Goal: Information Seeking & Learning: Learn about a topic

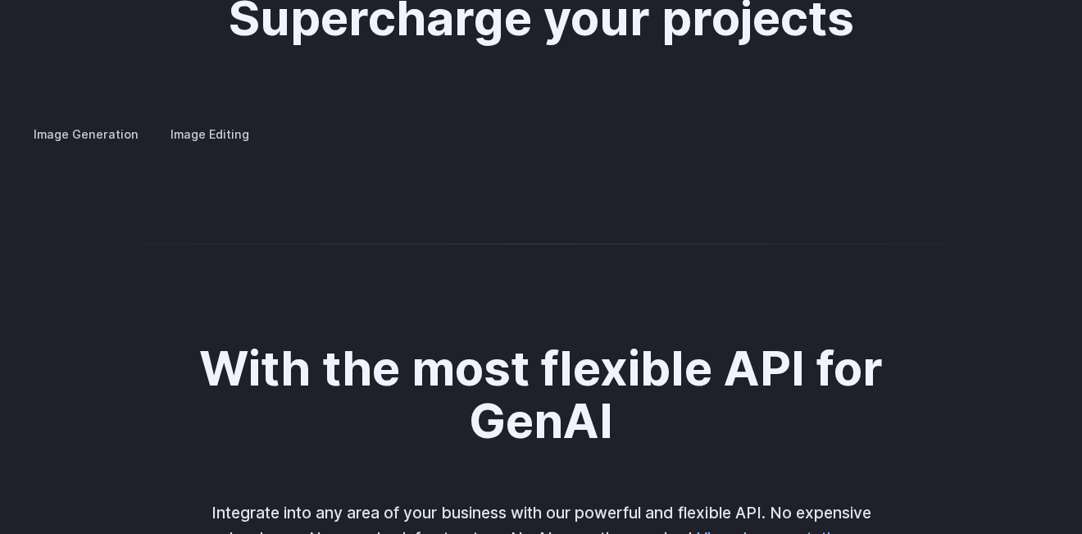
scroll to position [3281, 0]
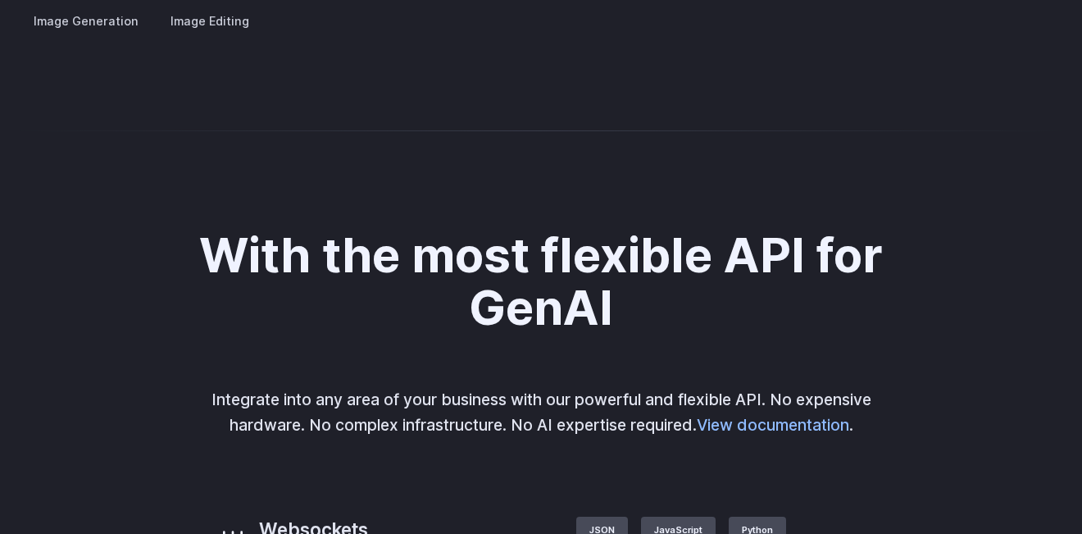
click at [0, 0] on summary "Concept design" at bounding box center [0, 0] width 0 height 0
click at [0, 0] on summary "Creative styling" at bounding box center [0, 0] width 0 height 0
click at [0, 0] on summary "Concept design" at bounding box center [0, 0] width 0 height 0
click at [0, 0] on summary "Architecture" at bounding box center [0, 0] width 0 height 0
click at [0, 0] on summary "Product design" at bounding box center [0, 0] width 0 height 0
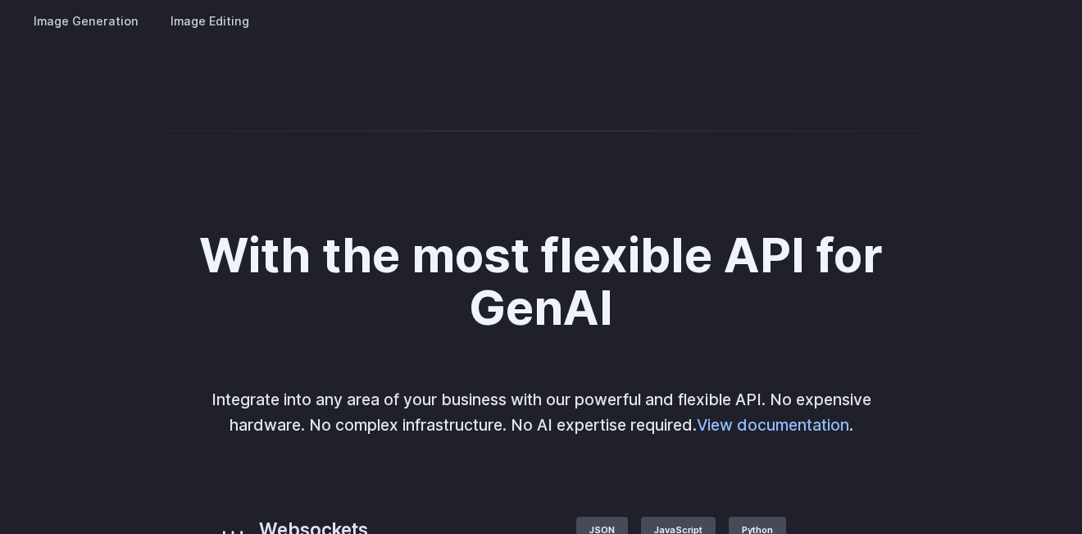
click at [0, 0] on summary "Personalized assets" at bounding box center [0, 0] width 0 height 0
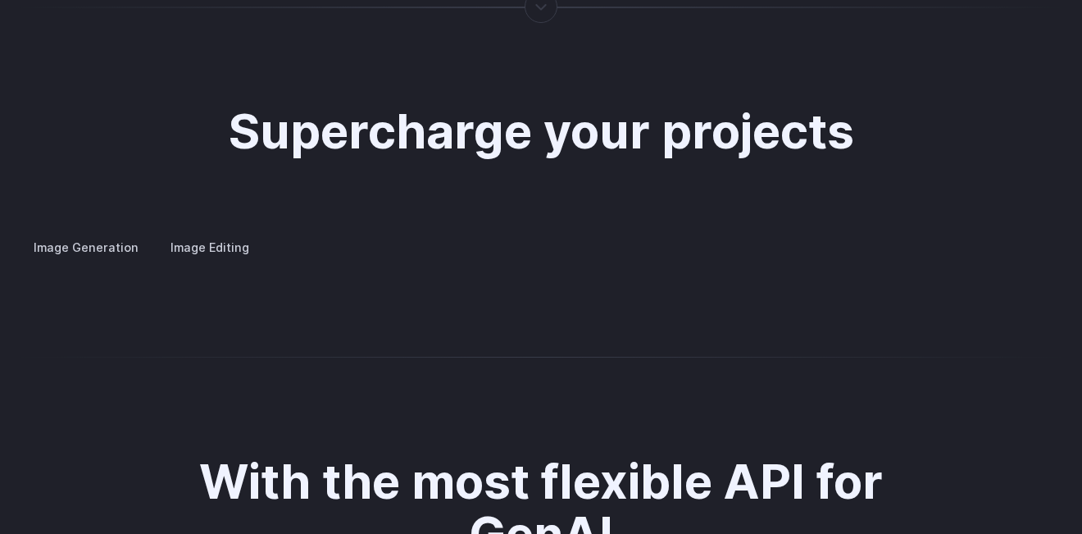
scroll to position [3168, 0]
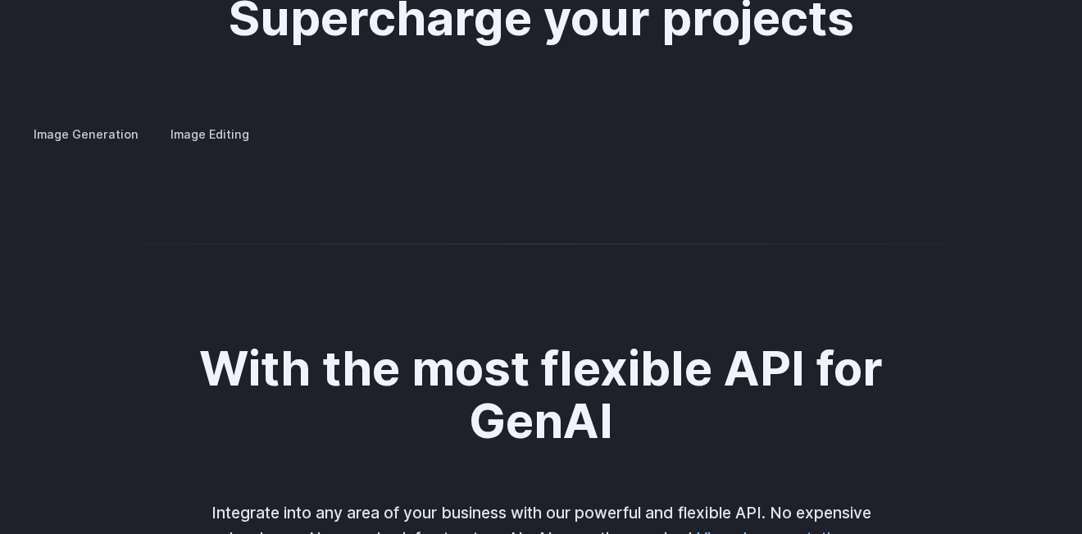
click at [200, 120] on label "Image Editing" at bounding box center [210, 134] width 107 height 29
click at [0, 0] on summary "Inpainting" at bounding box center [0, 0] width 0 height 0
click at [0, 0] on summary "Outpainting" at bounding box center [0, 0] width 0 height 0
click at [0, 0] on summary "Upscaling" at bounding box center [0, 0] width 0 height 0
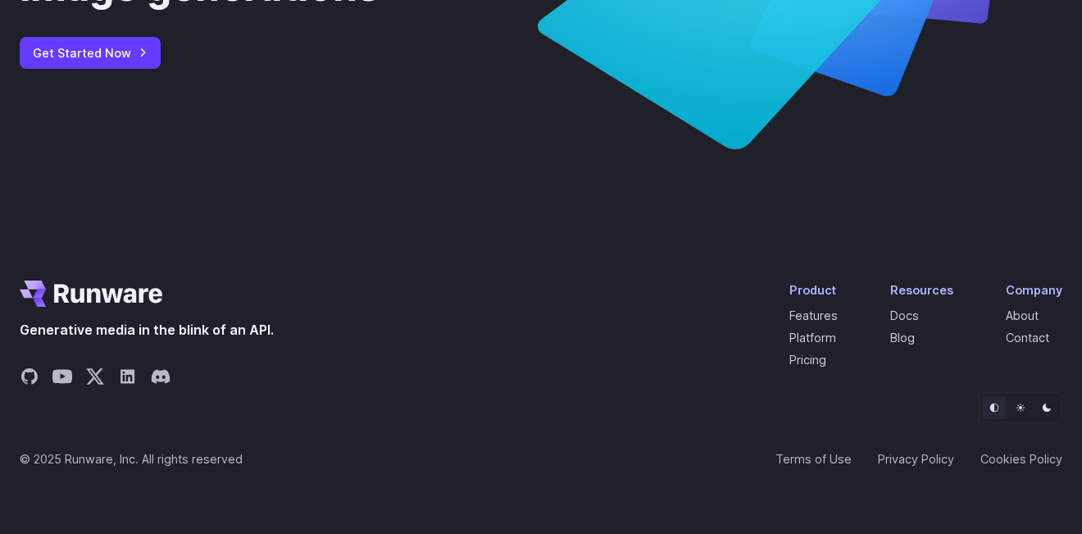
scroll to position [6444, 0]
click at [813, 362] on link "Pricing" at bounding box center [807, 360] width 37 height 14
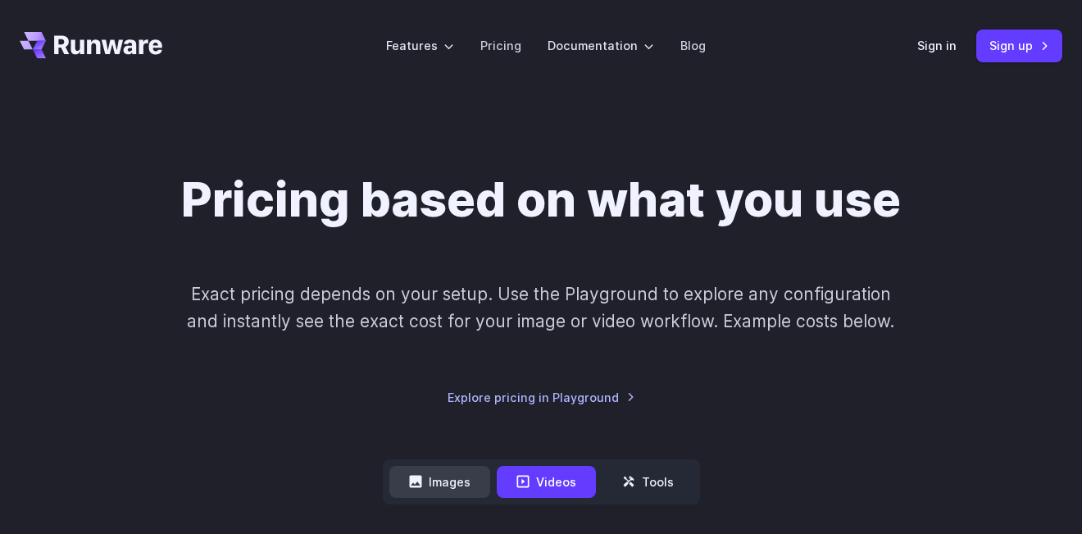
scroll to position [226, 0]
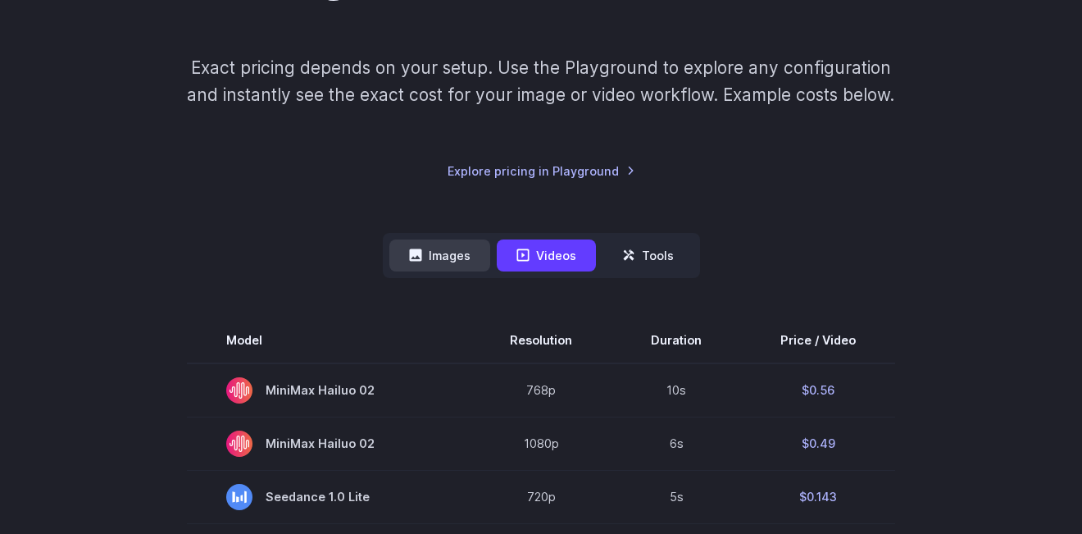
click at [457, 259] on button "Images" at bounding box center [439, 255] width 101 height 32
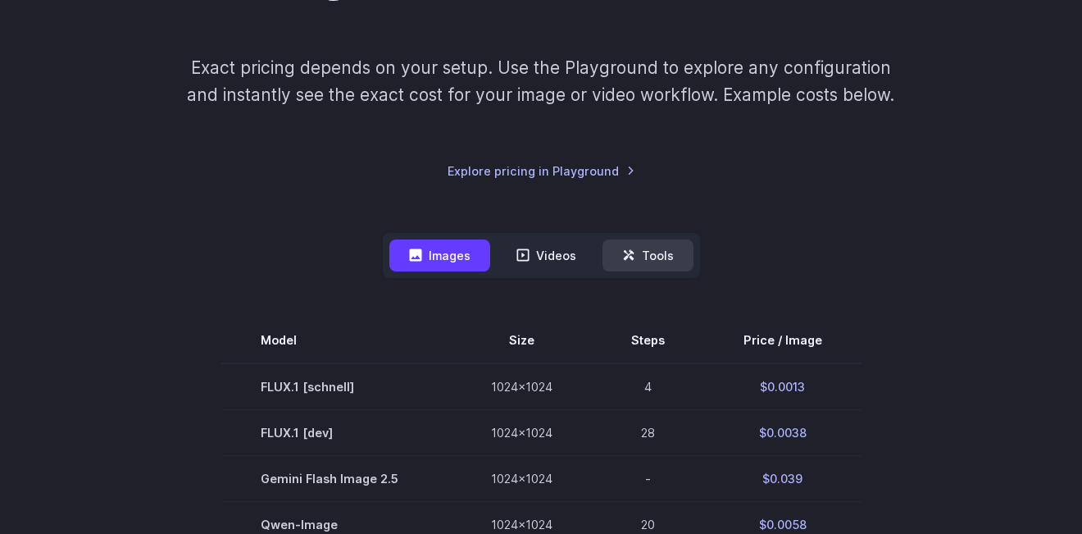
click at [671, 253] on button "Tools" at bounding box center [648, 255] width 91 height 32
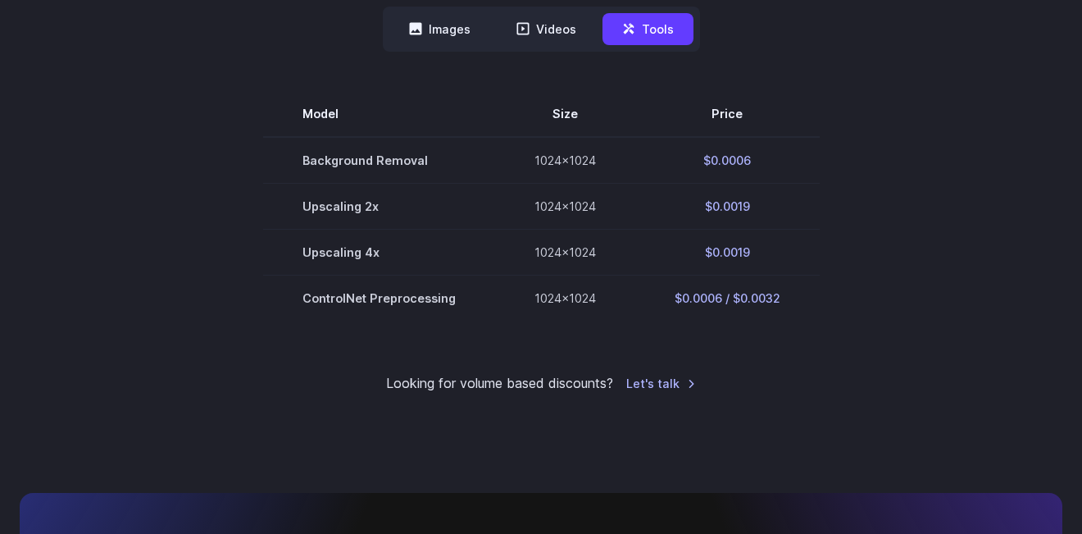
scroll to position [339, 0]
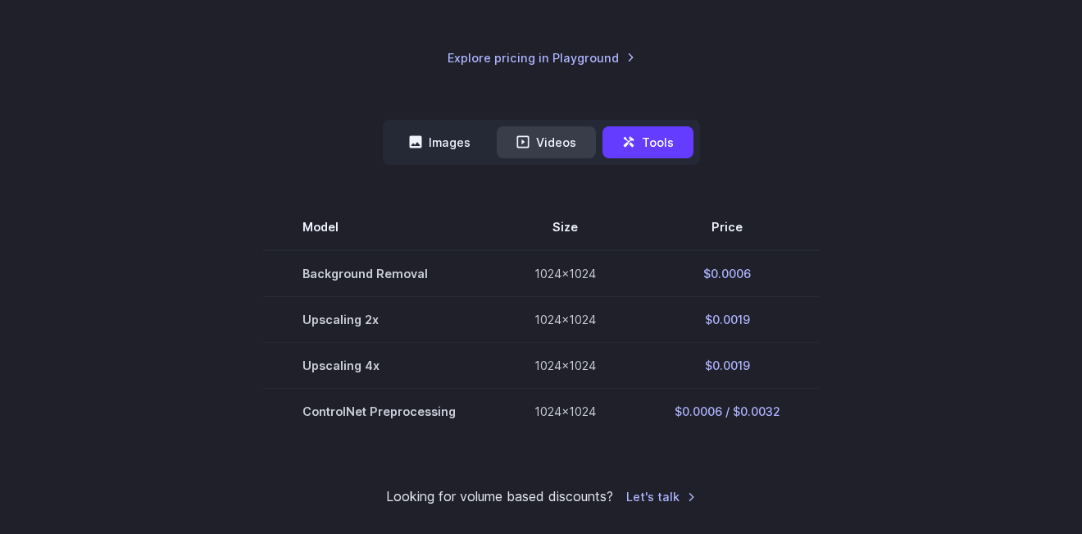
click at [550, 150] on button "Videos" at bounding box center [546, 142] width 99 height 32
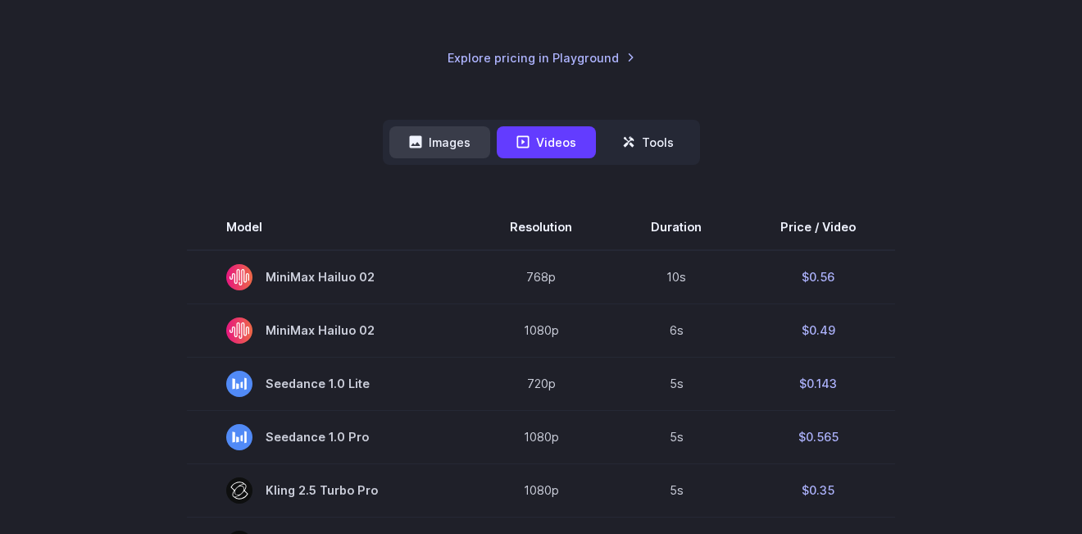
click at [421, 144] on icon at bounding box center [415, 142] width 12 height 12
click at [453, 144] on button "Images" at bounding box center [439, 142] width 101 height 32
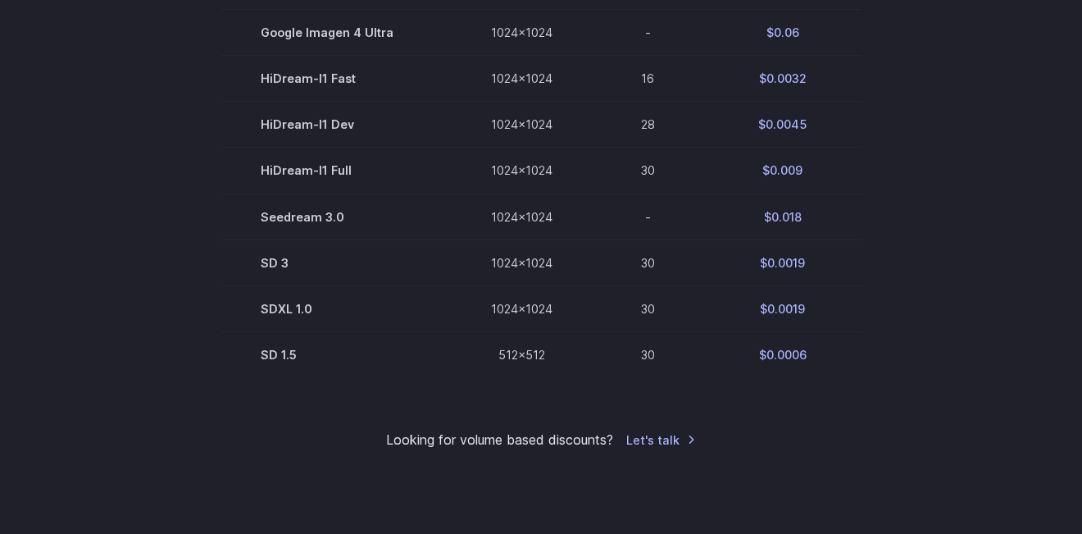
scroll to position [1244, 0]
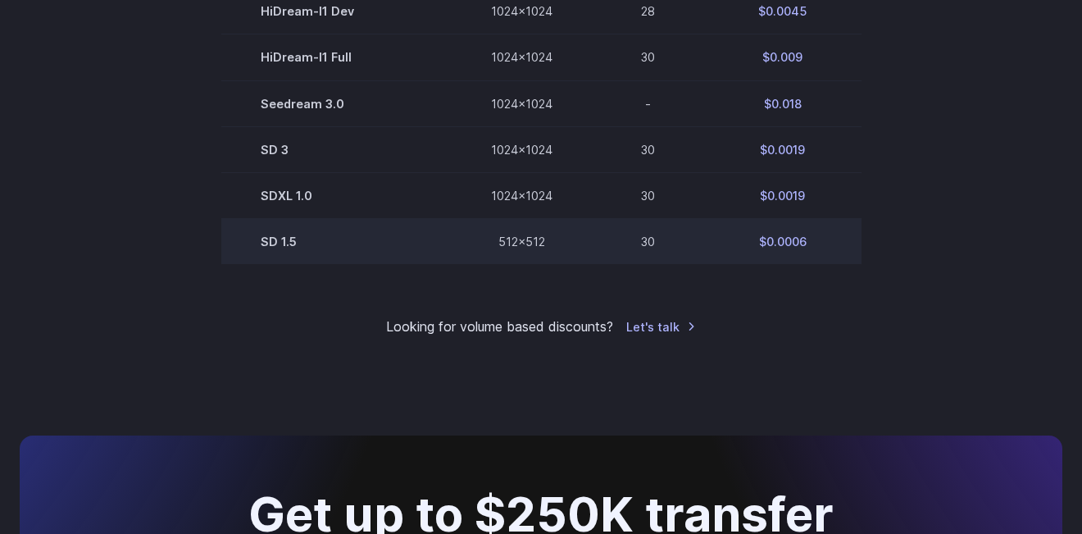
click at [780, 244] on td "$0.0006" at bounding box center [782, 241] width 157 height 46
click at [294, 239] on td "SD 1.5" at bounding box center [336, 241] width 230 height 46
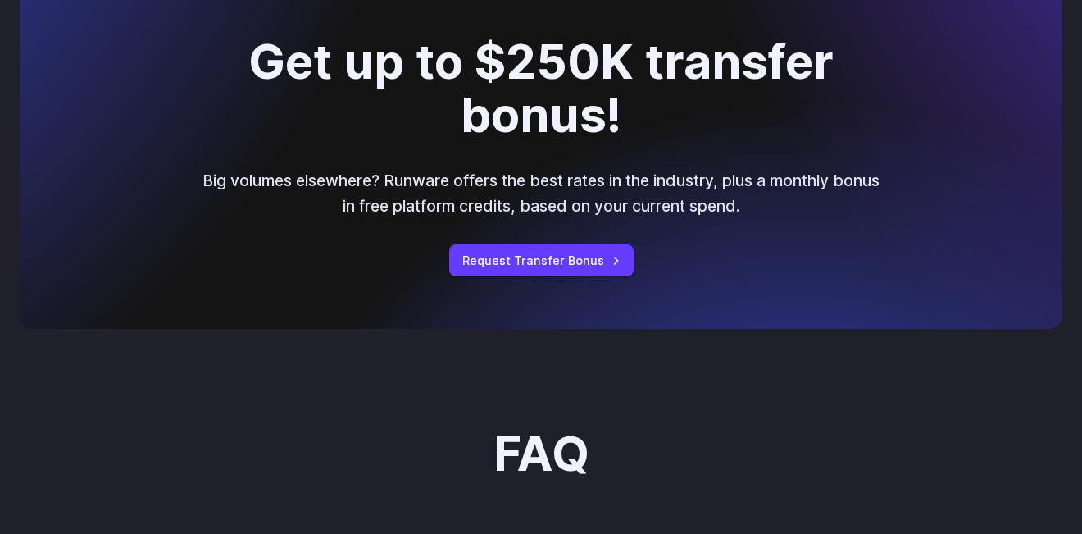
scroll to position [2150, 0]
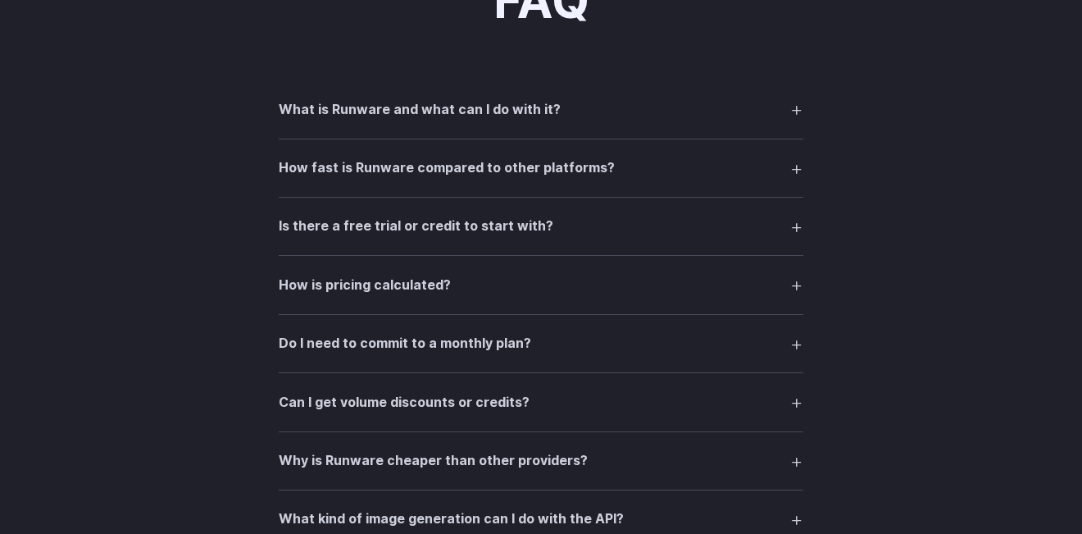
click at [671, 284] on summary "How is pricing calculated?" at bounding box center [541, 284] width 525 height 31
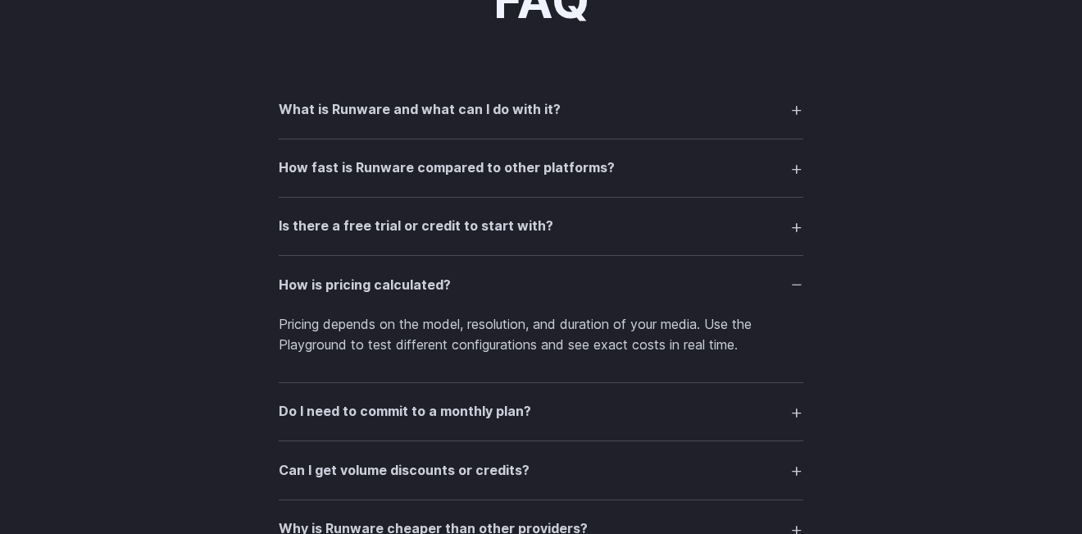
click at [671, 284] on summary "How is pricing calculated?" at bounding box center [541, 284] width 525 height 31
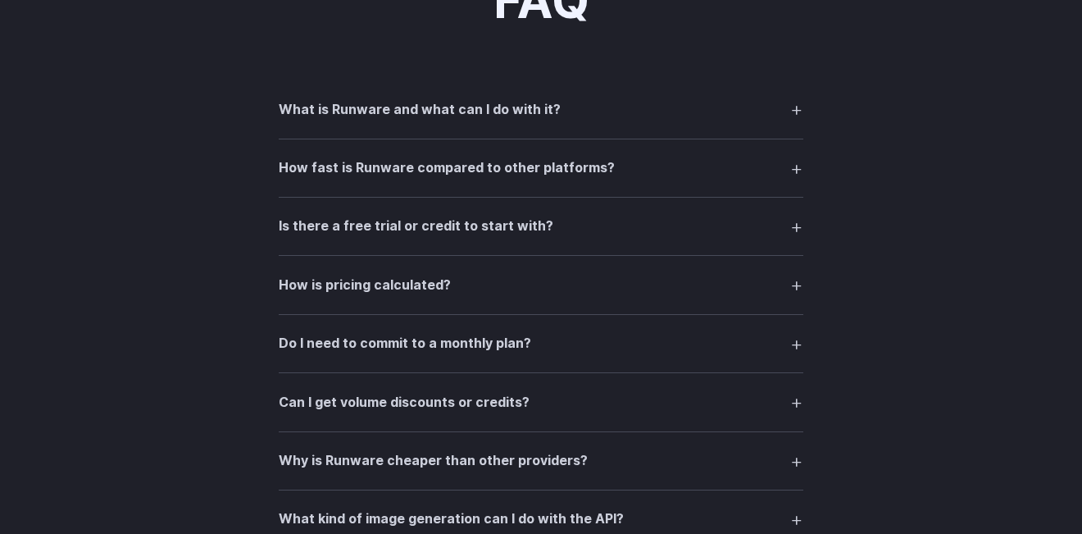
scroll to position [2263, 0]
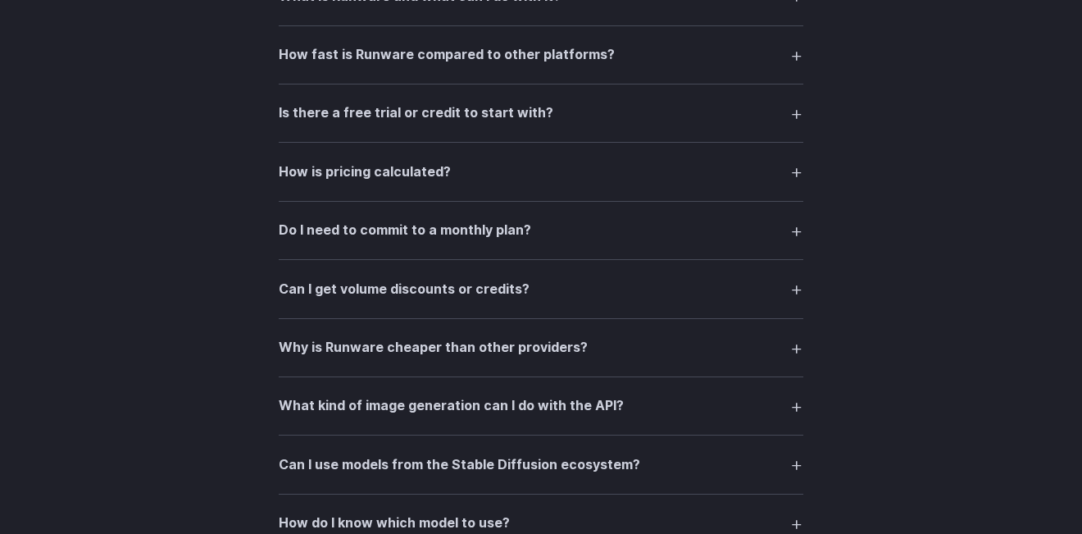
click at [635, 342] on summary "Why is Runware cheaper than other providers?" at bounding box center [541, 347] width 525 height 31
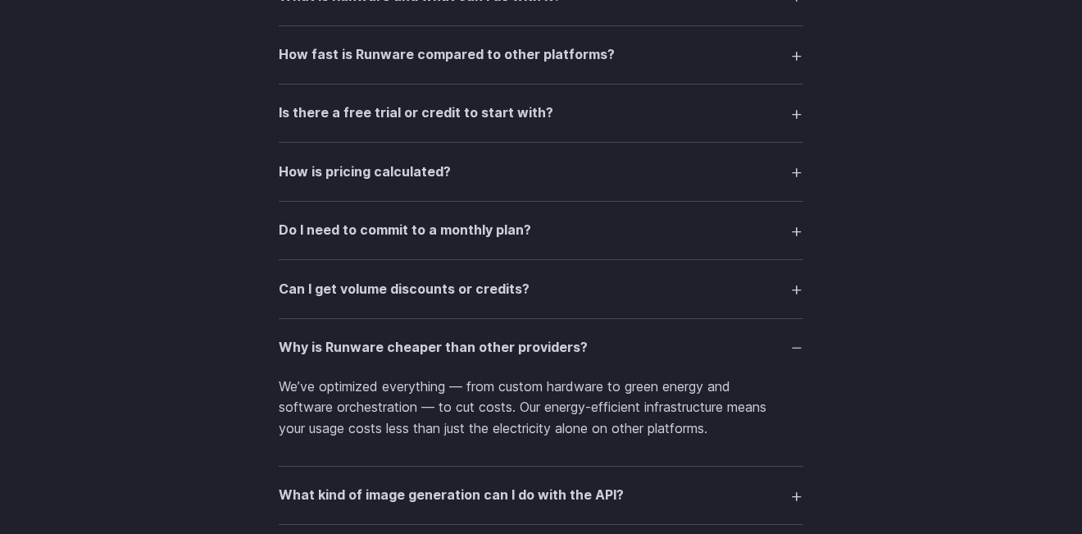
click at [635, 342] on summary "Why is Runware cheaper than other providers?" at bounding box center [541, 347] width 525 height 31
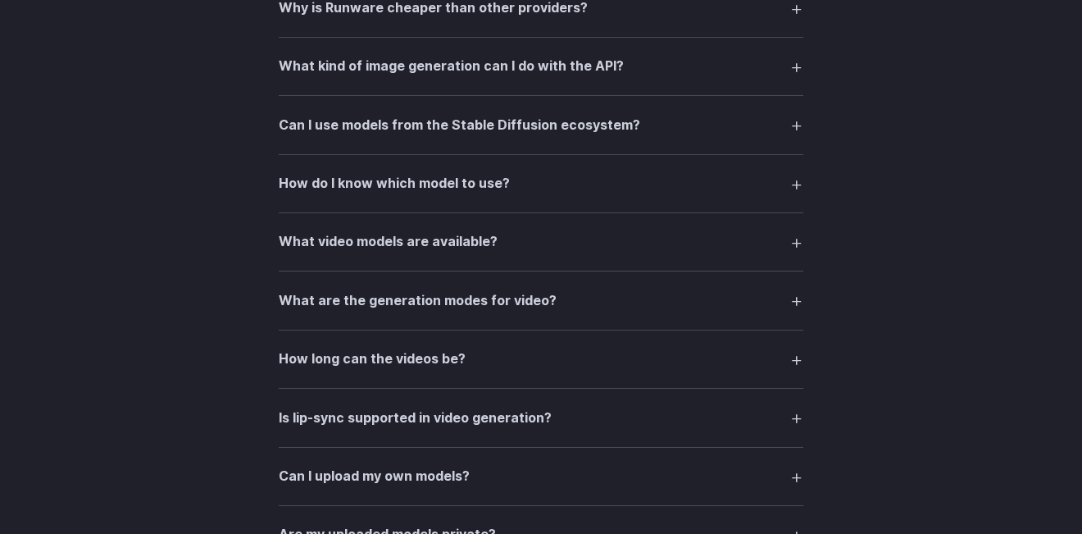
scroll to position [2828, 0]
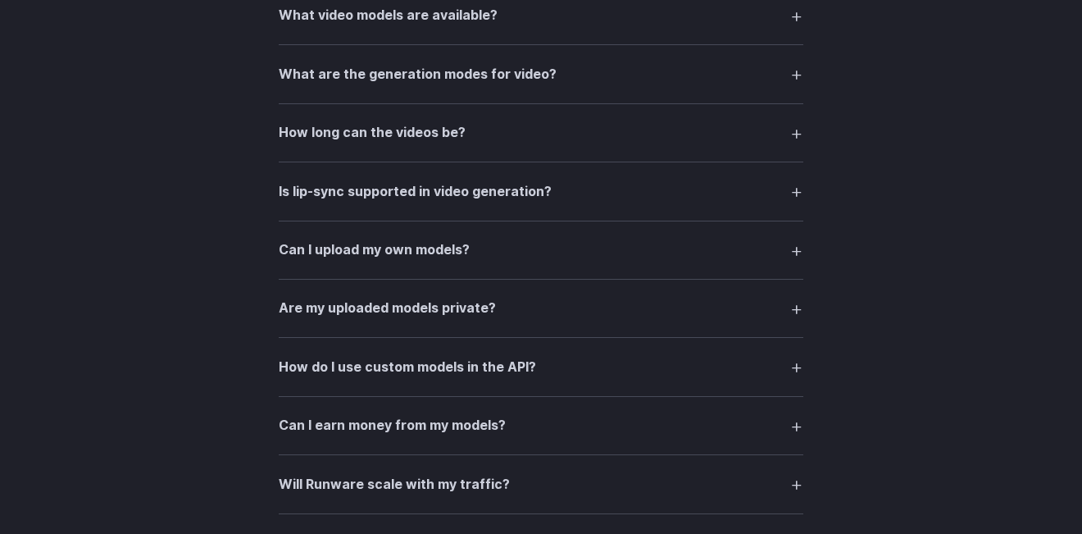
click at [653, 241] on summary "Can I upload my own models?" at bounding box center [541, 249] width 525 height 31
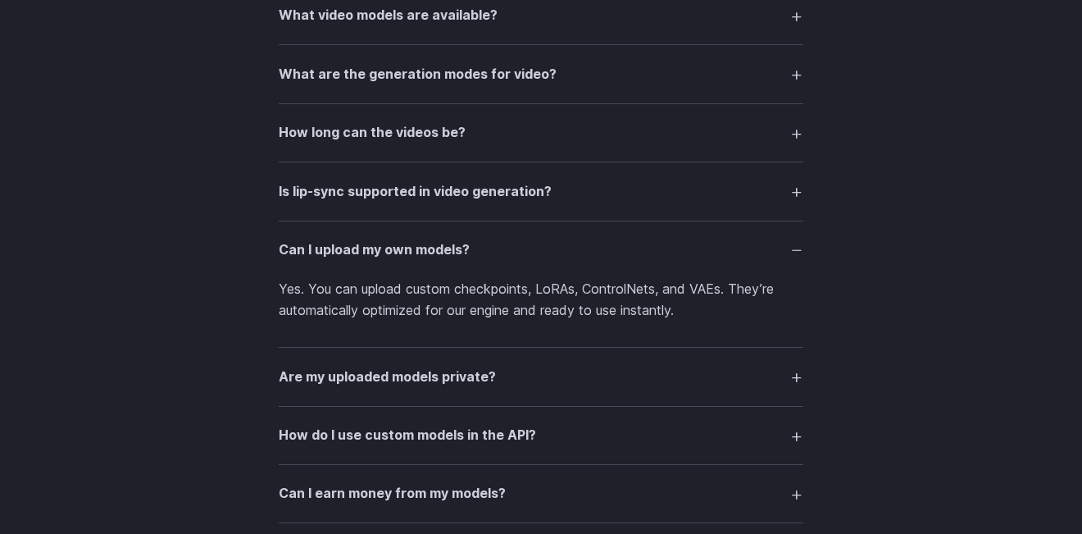
click at [653, 241] on summary "Can I upload my own models?" at bounding box center [541, 249] width 525 height 31
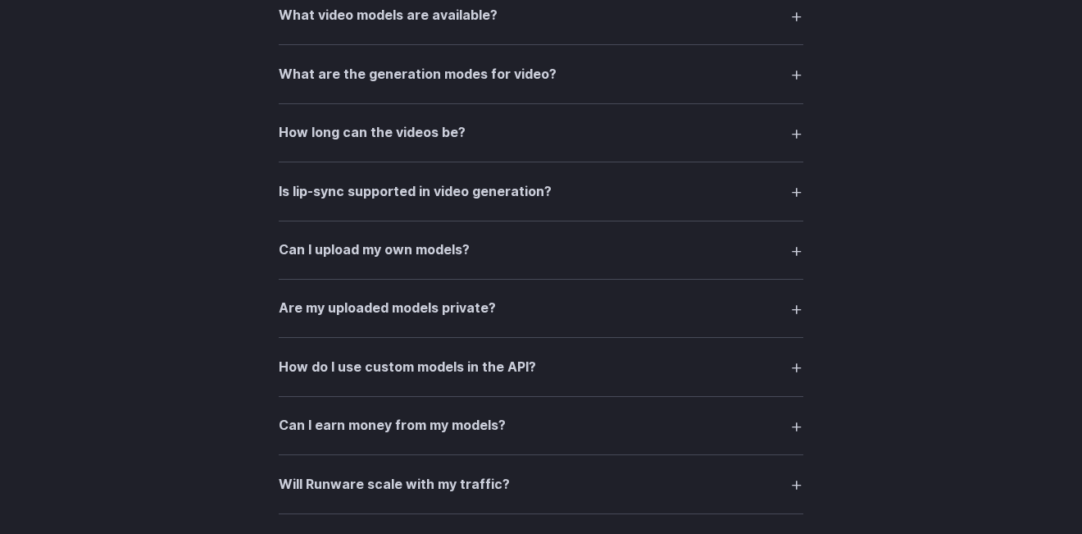
click at [667, 305] on summary "Are my uploaded models private?" at bounding box center [541, 308] width 525 height 31
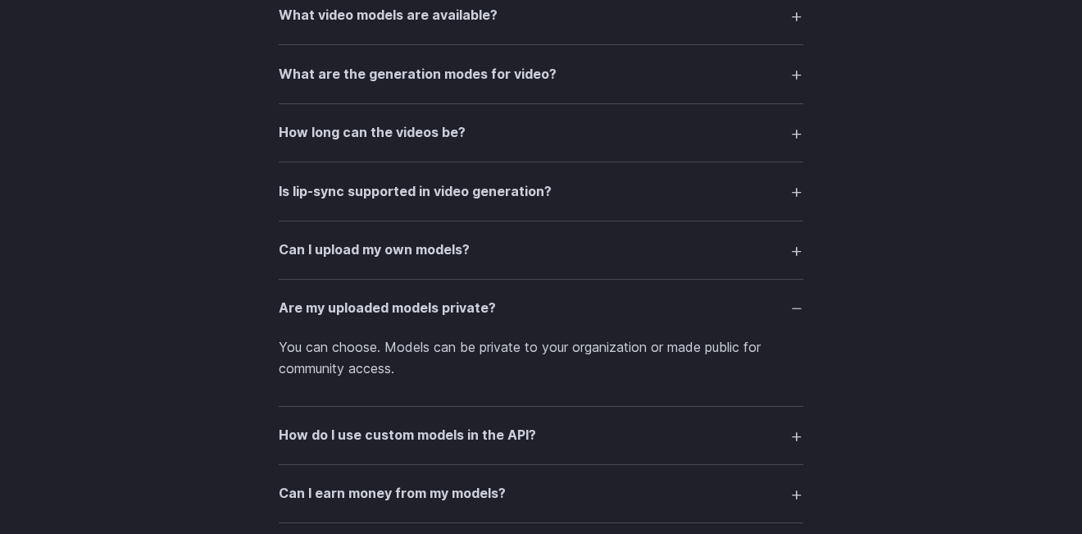
click at [668, 305] on summary "Are my uploaded models private?" at bounding box center [541, 308] width 525 height 31
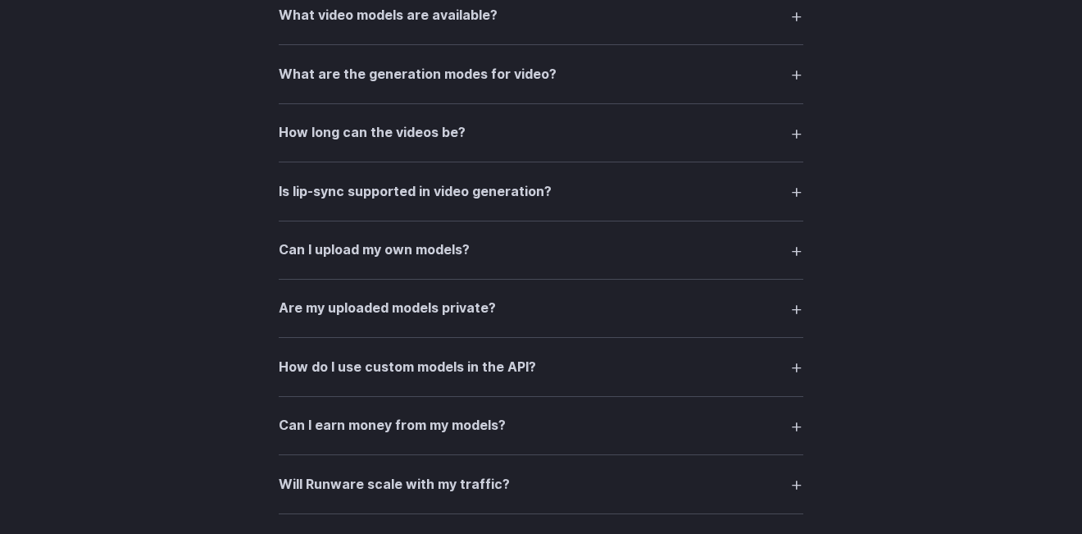
scroll to position [2942, 0]
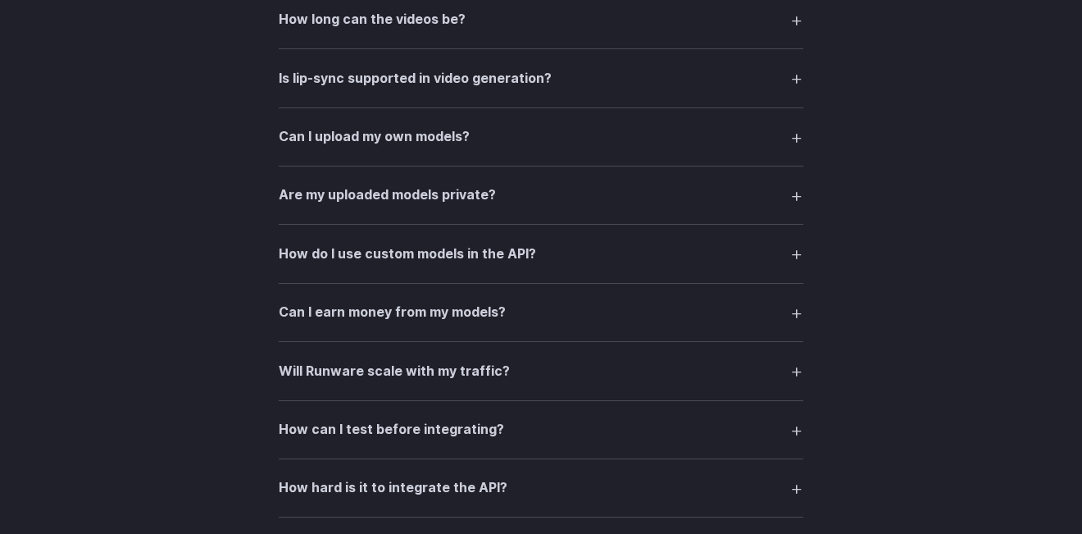
click at [592, 375] on summary "Will Runware scale with my traffic?" at bounding box center [541, 370] width 525 height 31
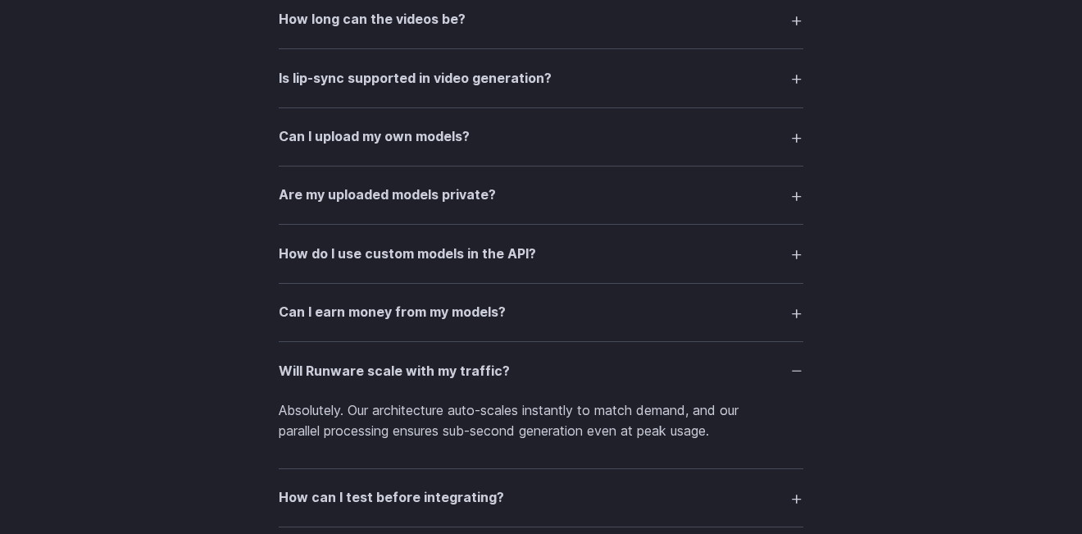
click at [592, 375] on summary "Will Runware scale with my traffic?" at bounding box center [541, 370] width 525 height 31
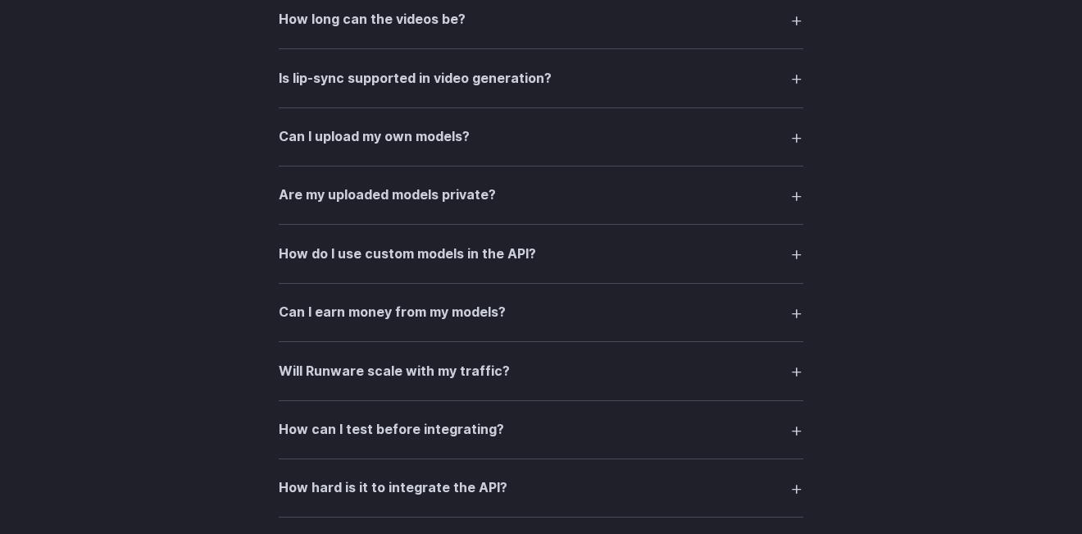
click at [591, 420] on summary "How can I test before integrating?" at bounding box center [541, 429] width 525 height 31
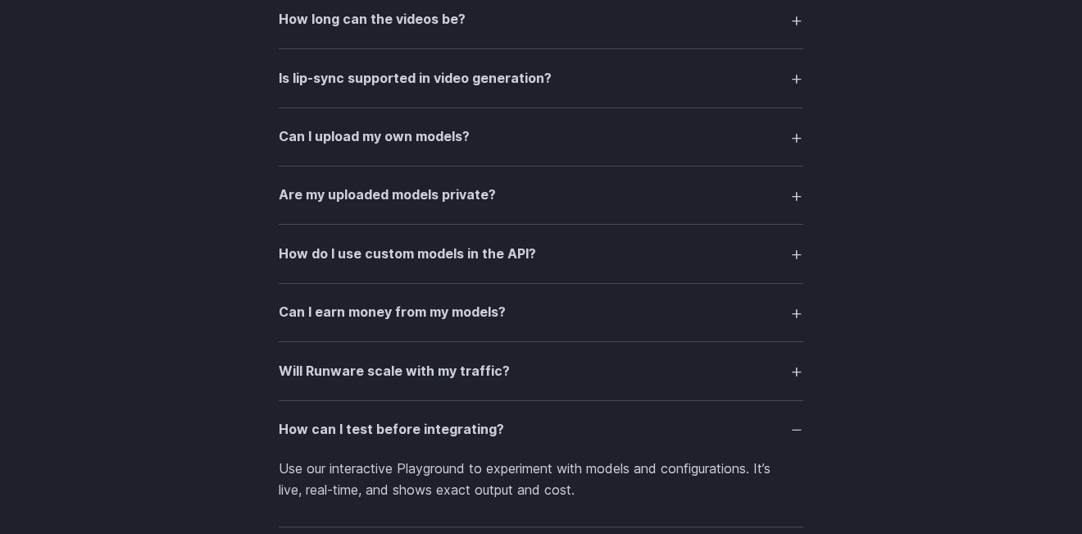
click at [592, 420] on summary "How can I test before integrating?" at bounding box center [541, 429] width 525 height 31
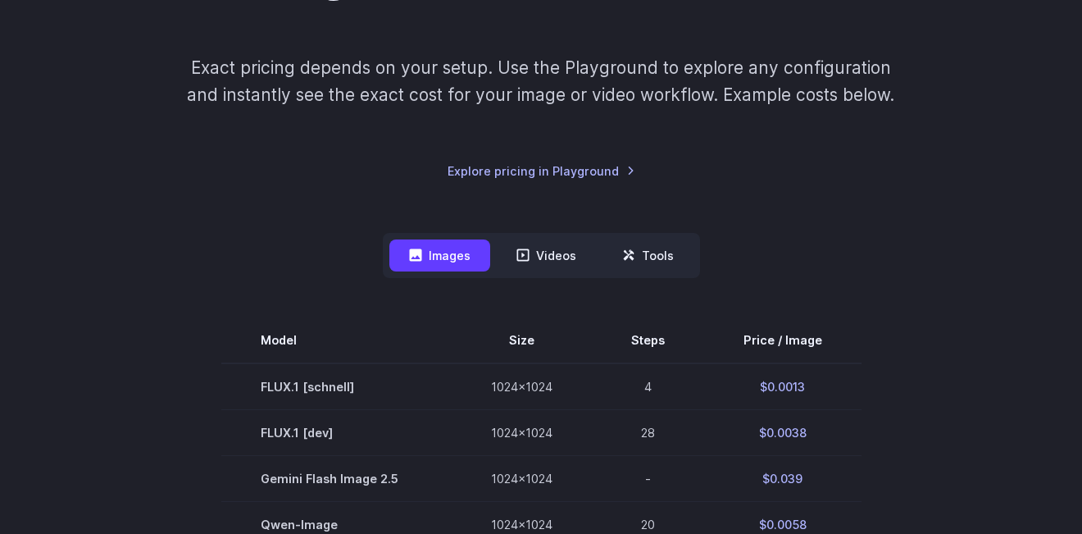
scroll to position [453, 0]
